Goal: Navigation & Orientation: Find specific page/section

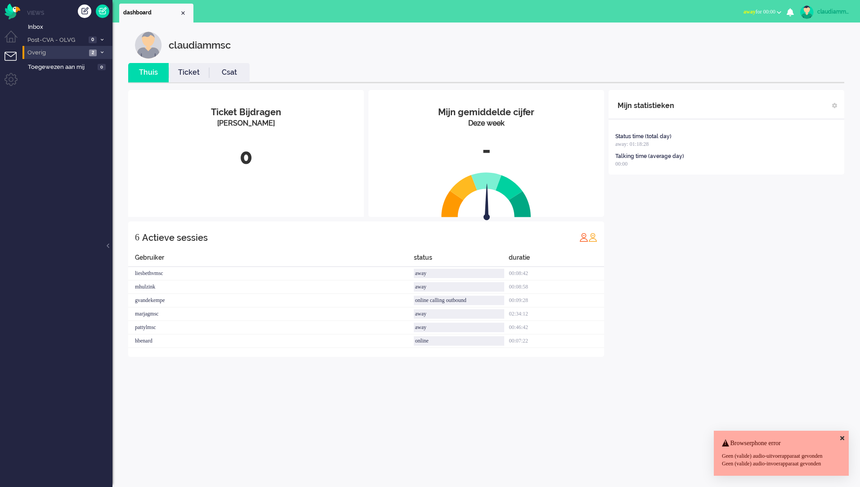
click at [98, 52] on li "Overig 2" at bounding box center [67, 52] width 90 height 13
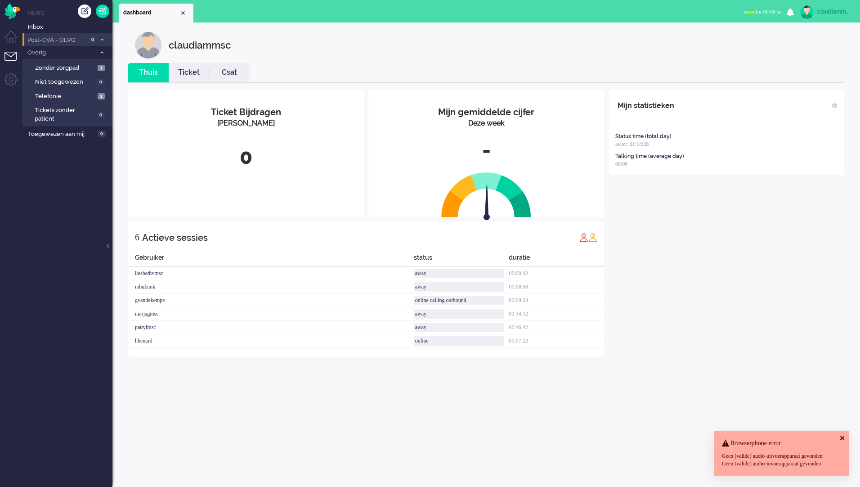
click at [101, 41] on icon at bounding box center [102, 39] width 3 height 3
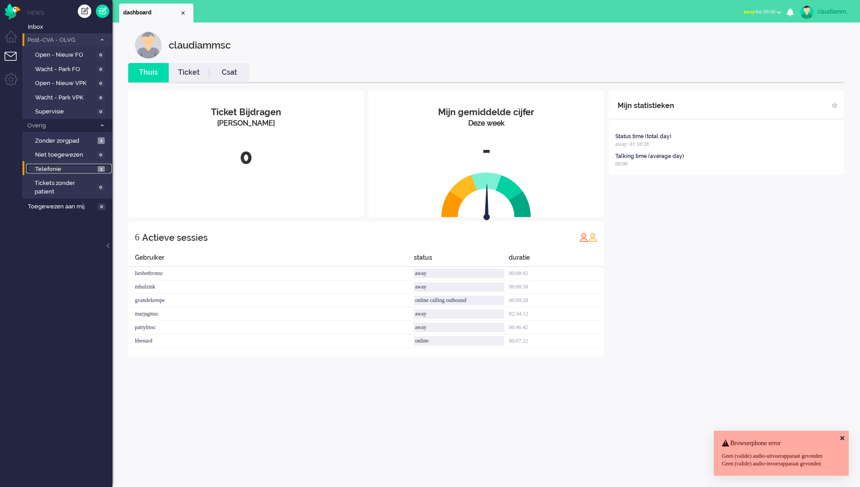
click at [74, 167] on span "Telefonie" at bounding box center [65, 169] width 60 height 9
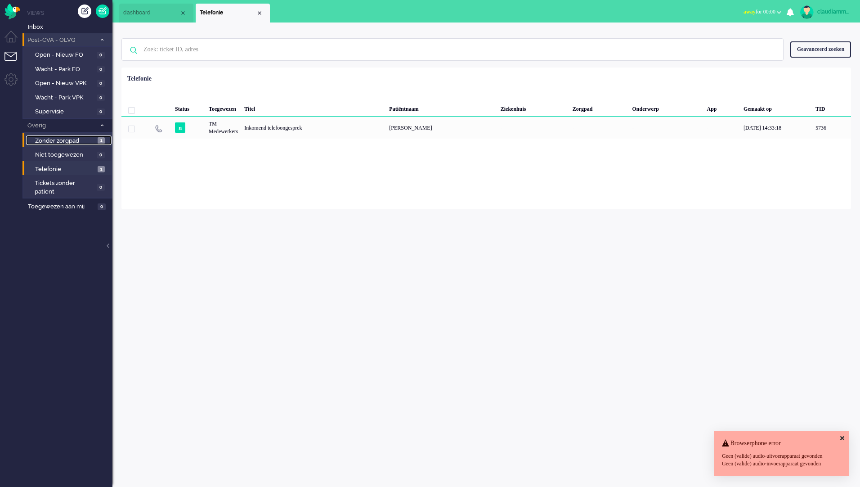
click at [71, 142] on span "Zonder zorgpad" at bounding box center [65, 141] width 60 height 9
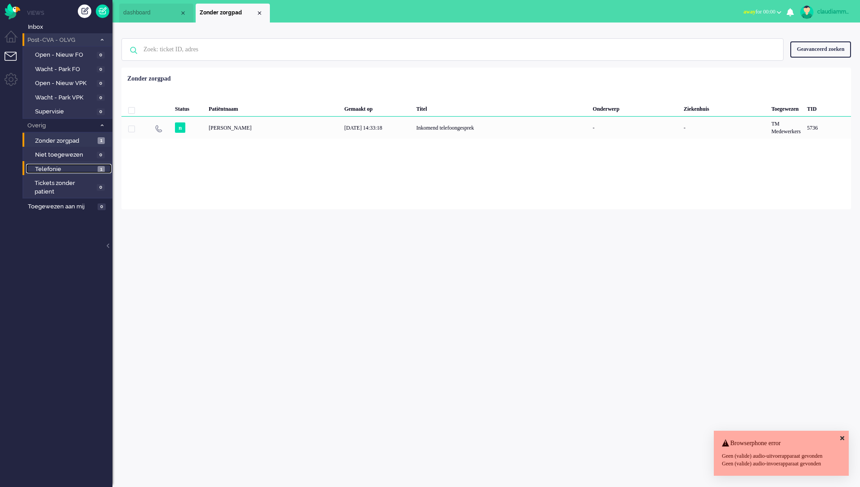
click at [61, 170] on span "Telefonie" at bounding box center [65, 169] width 60 height 9
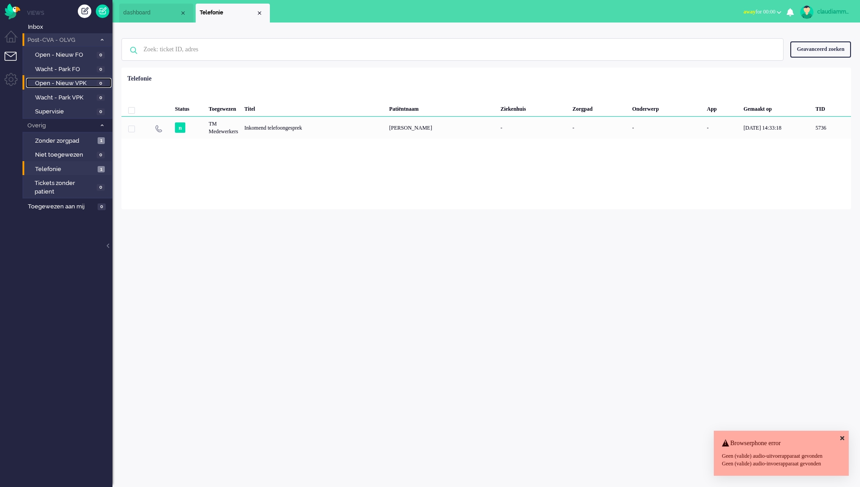
click at [80, 84] on span "Open - Nieuw VPK" at bounding box center [64, 83] width 59 height 9
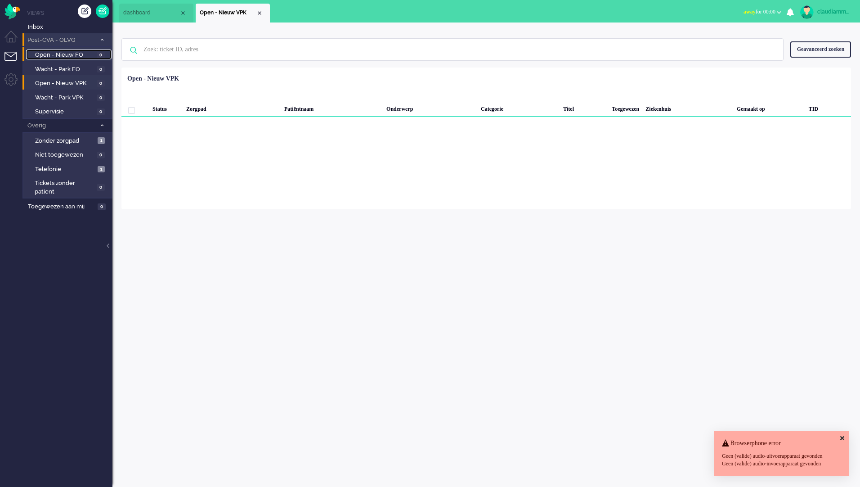
click at [75, 51] on span "Open - Nieuw FO" at bounding box center [64, 55] width 59 height 9
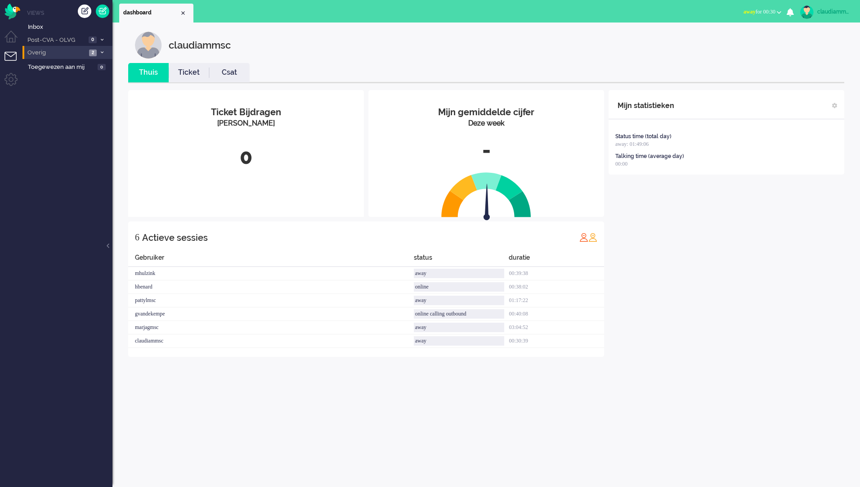
click at [103, 55] on li "Overig 2" at bounding box center [67, 52] width 90 height 13
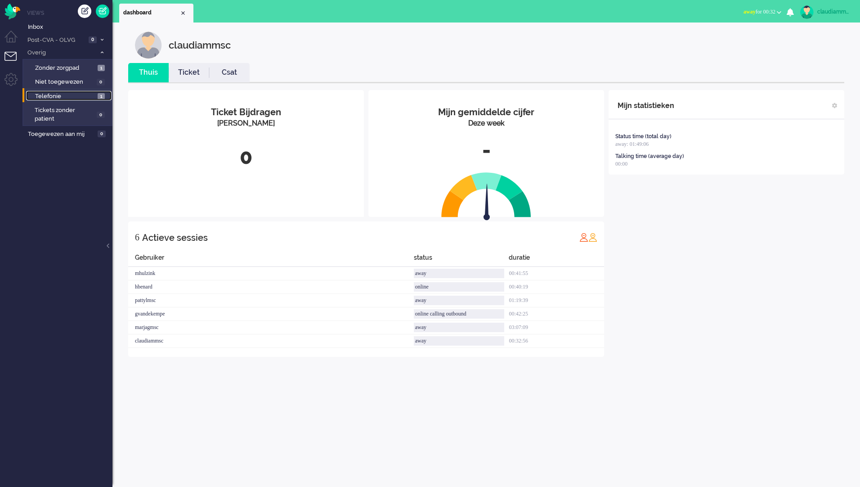
click at [79, 99] on span "Telefonie" at bounding box center [65, 96] width 60 height 9
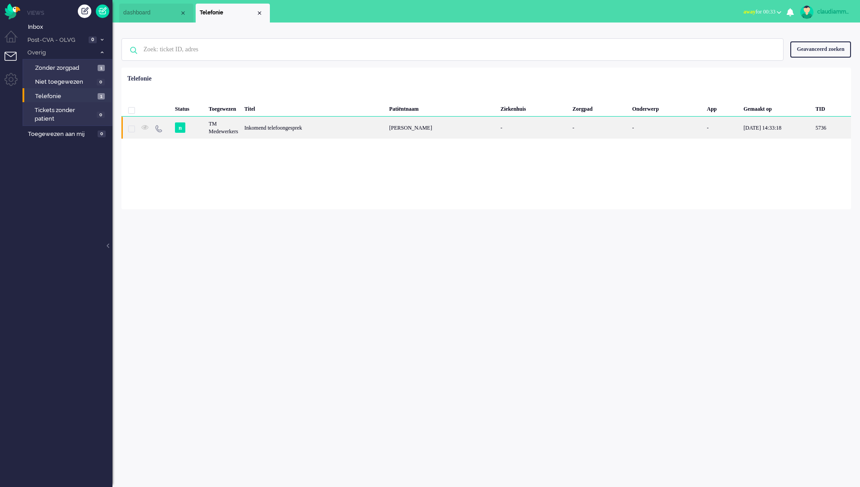
click at [704, 127] on div "TM Medewerkers" at bounding box center [722, 128] width 37 height 22
